Goal: Information Seeking & Learning: Learn about a topic

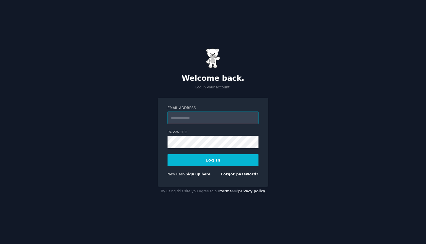
type input "**********"
click at [199, 160] on button "Log In" at bounding box center [213, 160] width 91 height 12
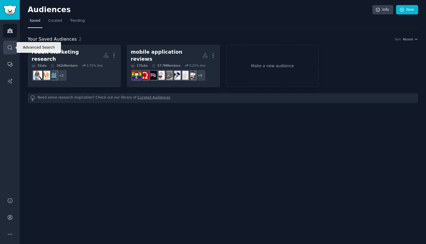
click at [7, 47] on icon "Sidebar" at bounding box center [10, 48] width 6 height 6
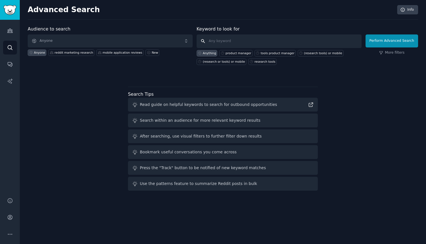
click at [212, 40] on input "text" at bounding box center [279, 41] width 165 height 14
type input "hey mail"
click at [393, 41] on button "Perform Advanced Search" at bounding box center [392, 40] width 53 height 13
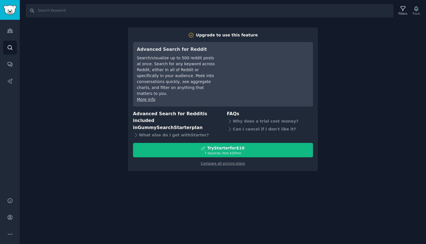
click at [199, 19] on div "Search Filters Track Upgrade to use this feature Advanced Search for Reddit Sea…" at bounding box center [223, 122] width 406 height 244
click at [10, 30] on icon "Sidebar" at bounding box center [10, 31] width 6 height 6
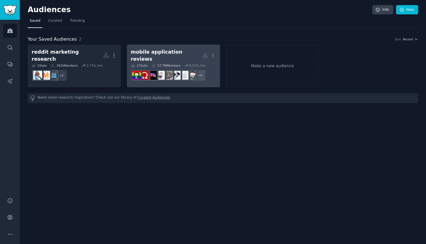
click at [173, 53] on div "mobile application reviews" at bounding box center [166, 56] width 71 height 14
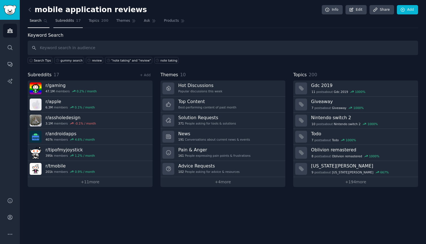
click at [71, 22] on span "Subreddits" at bounding box center [64, 20] width 19 height 5
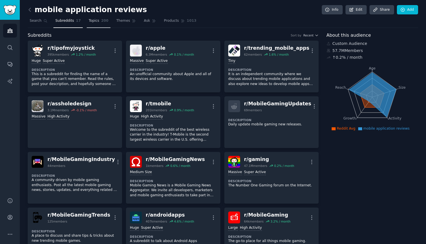
click at [97, 20] on span "Topics" at bounding box center [94, 20] width 10 height 5
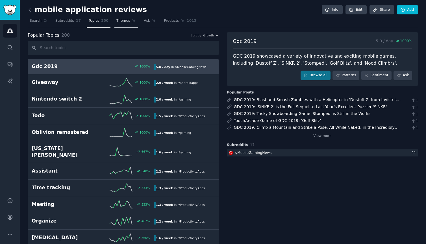
click at [119, 21] on span "Themes" at bounding box center [123, 20] width 14 height 5
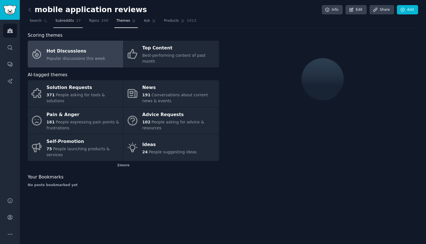
click at [61, 24] on link "Subreddits 17" at bounding box center [67, 22] width 29 height 12
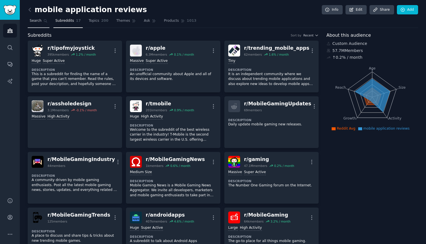
click at [35, 21] on span "Search" at bounding box center [36, 20] width 12 height 5
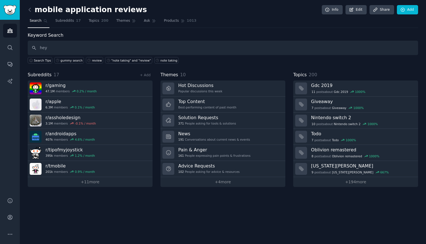
type input "hey"
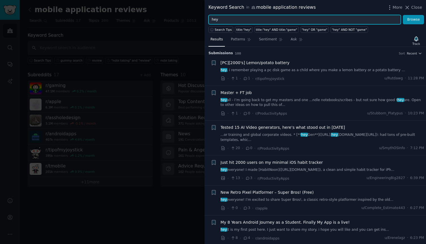
click at [229, 20] on input "hey" at bounding box center [304, 20] width 192 height 10
click at [414, 19] on button "Browse" at bounding box center [413, 20] width 21 height 10
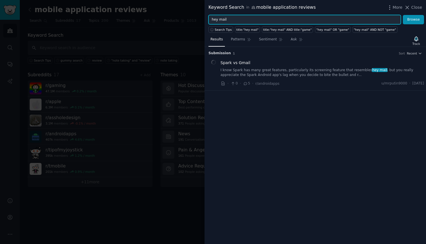
click at [219, 19] on input "hey mail" at bounding box center [304, 20] width 192 height 10
type input "hey email"
click at [414, 19] on button "Browse" at bounding box center [413, 20] width 21 height 10
